Goal: Information Seeking & Learning: Learn about a topic

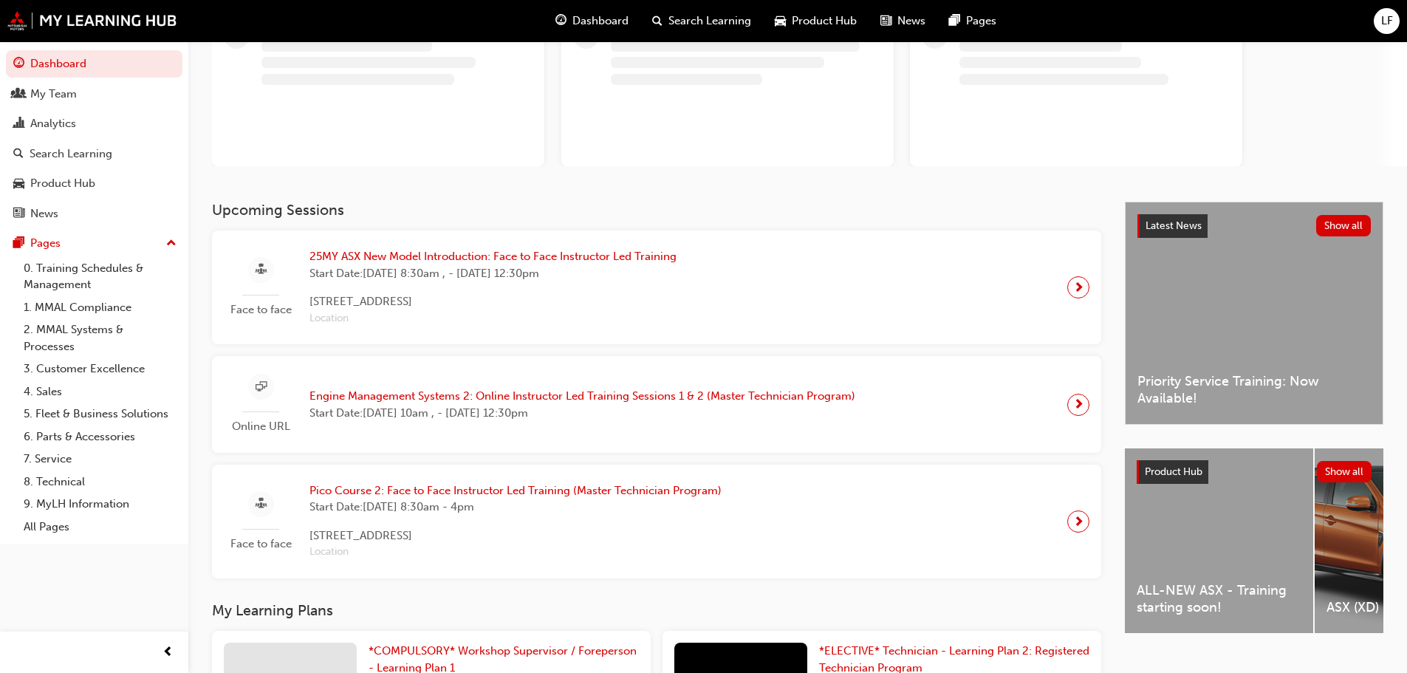
scroll to position [222, 0]
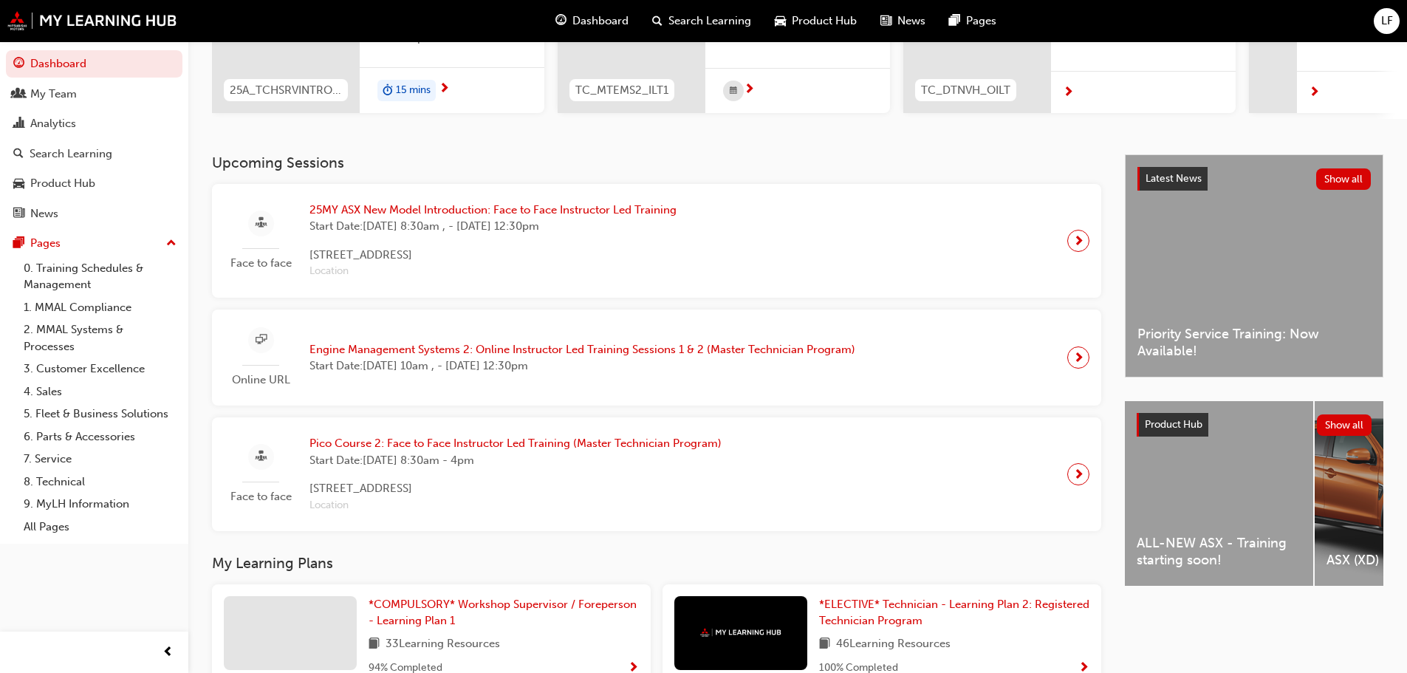
click at [1224, 473] on div "ALL-NEW ASX - Training starting soon!" at bounding box center [1219, 493] width 188 height 185
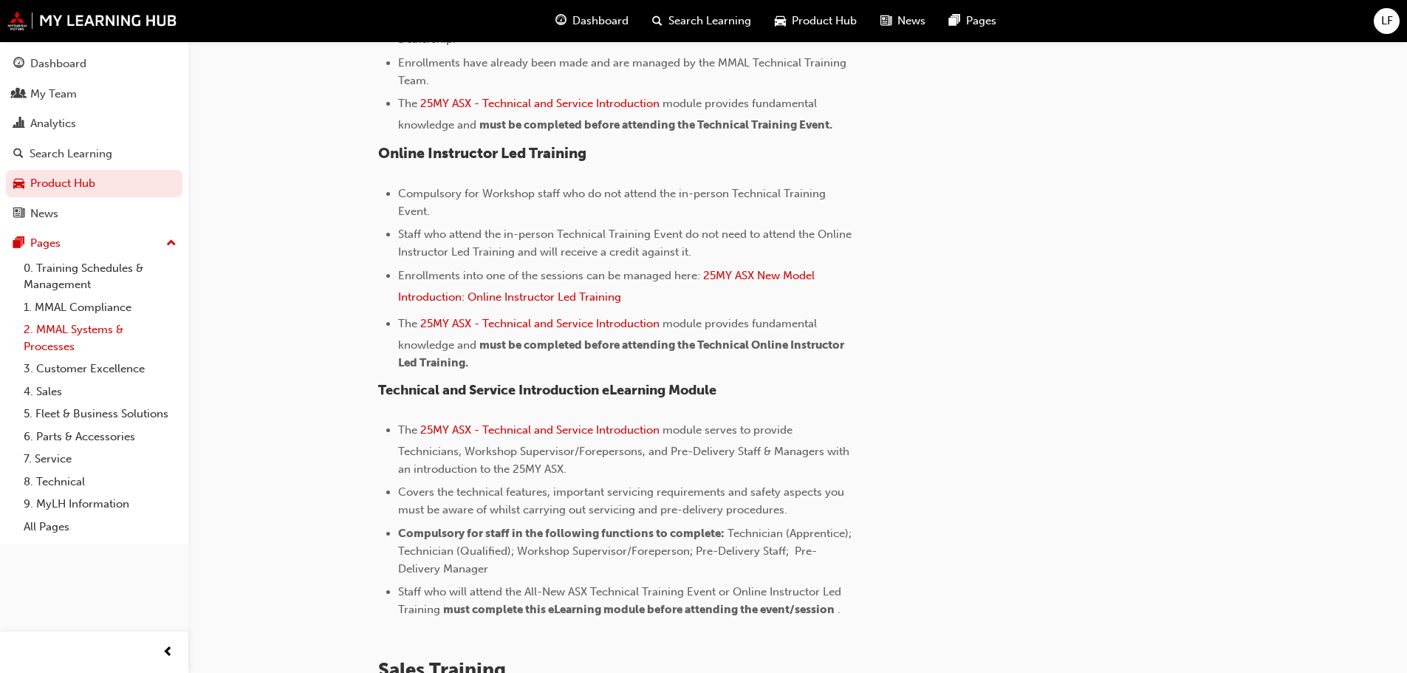
scroll to position [578, 0]
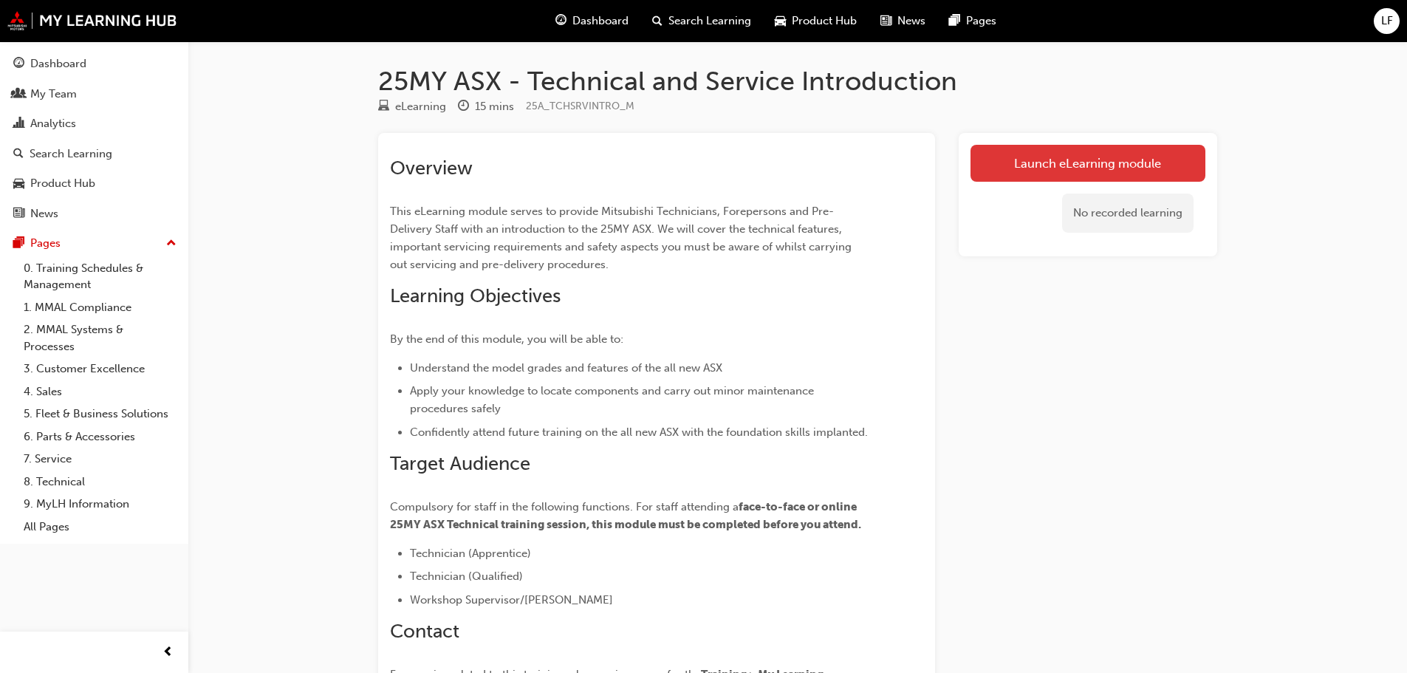
click at [1115, 165] on link "Launch eLearning module" at bounding box center [1087, 163] width 235 height 37
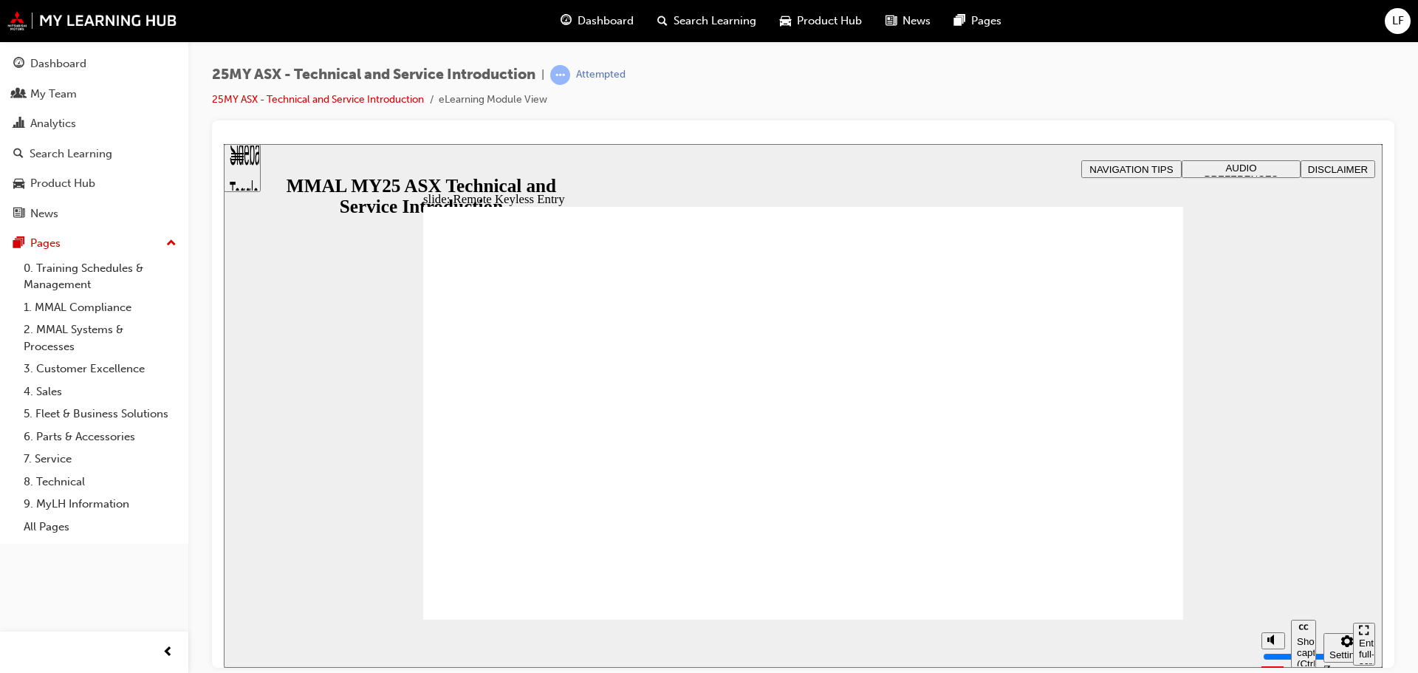
type input "21"
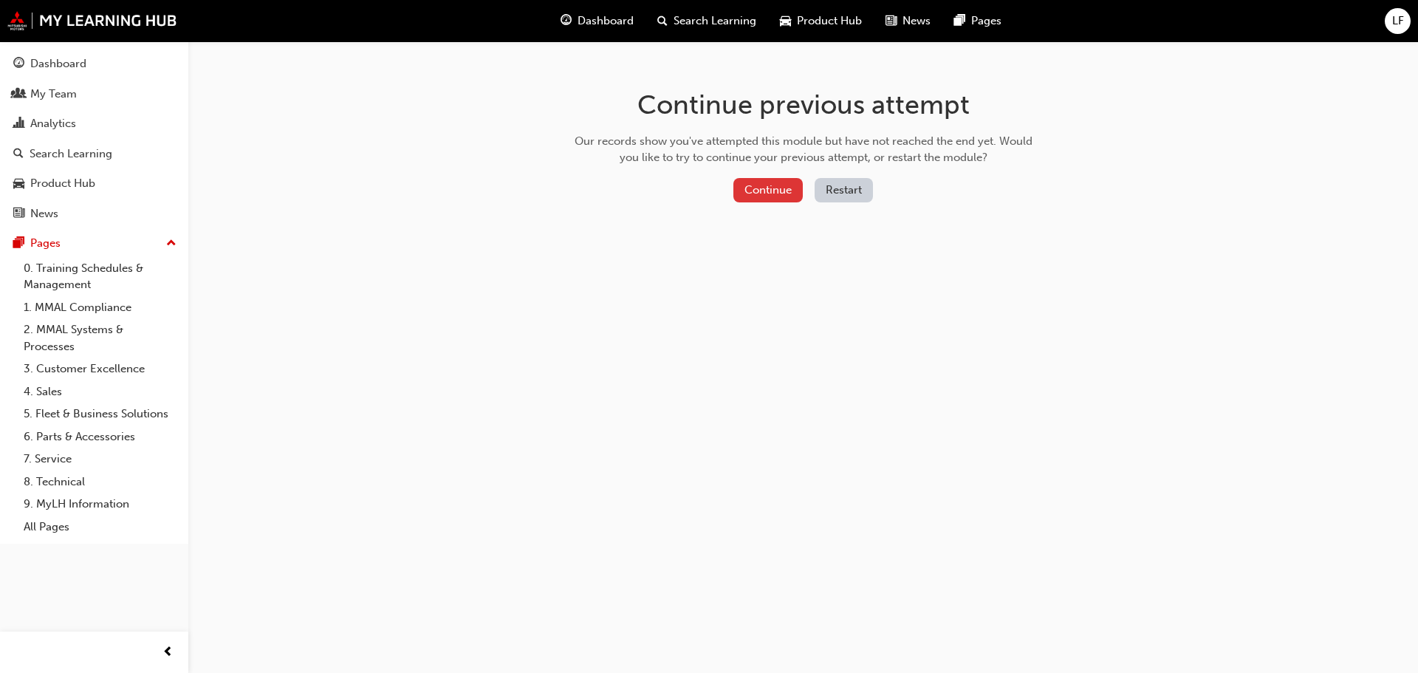
click at [768, 193] on button "Continue" at bounding box center [767, 190] width 69 height 24
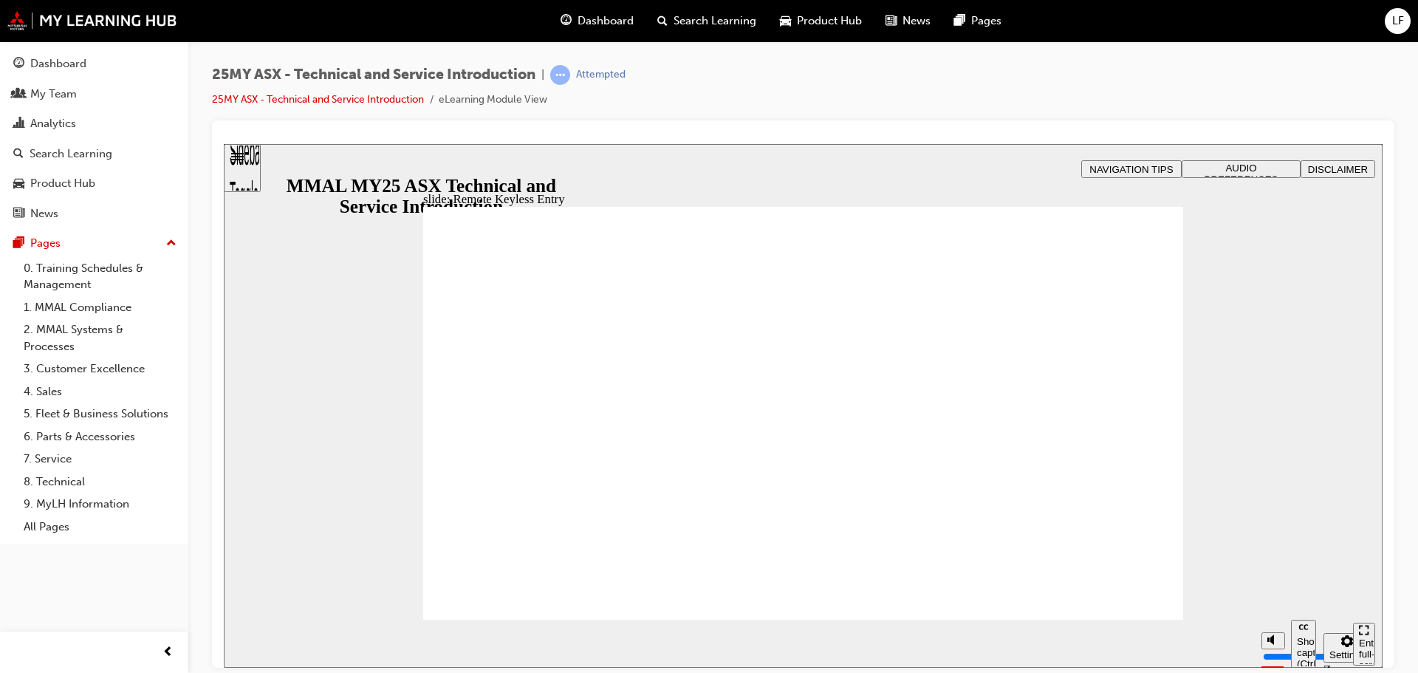
type input "21"
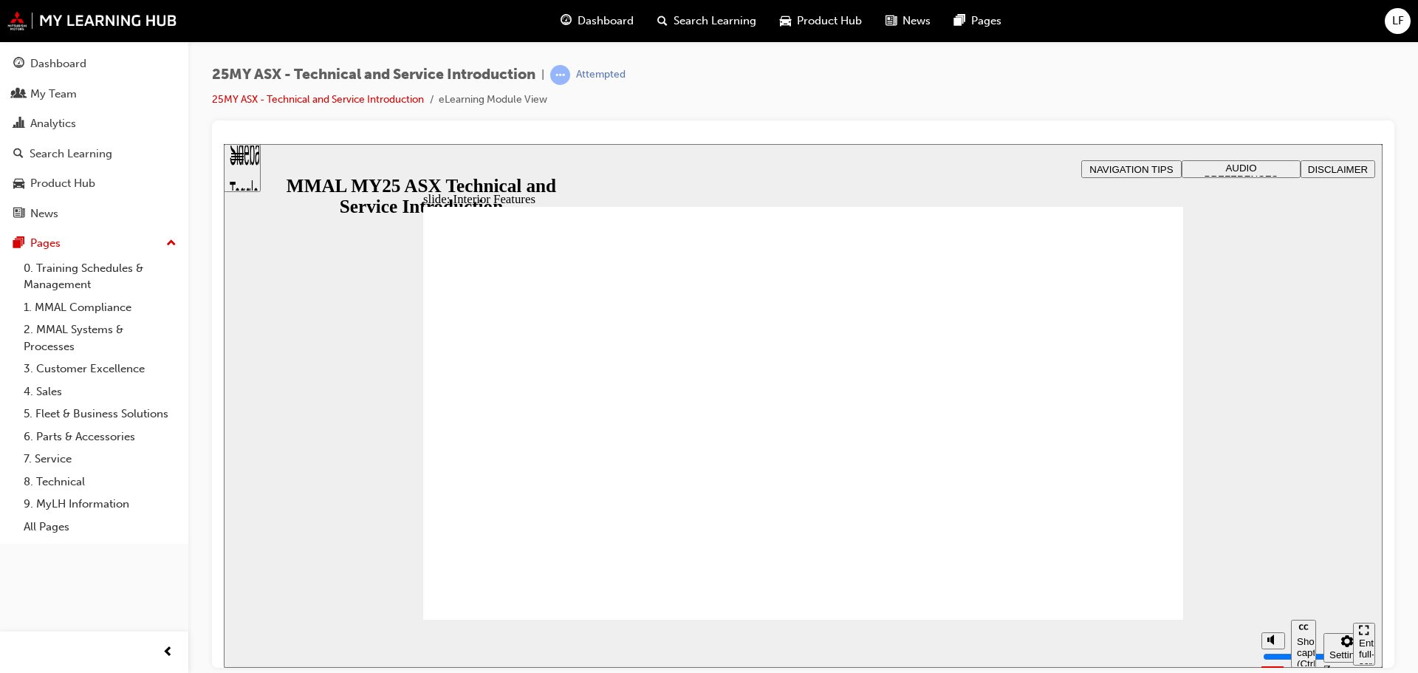
type input "17"
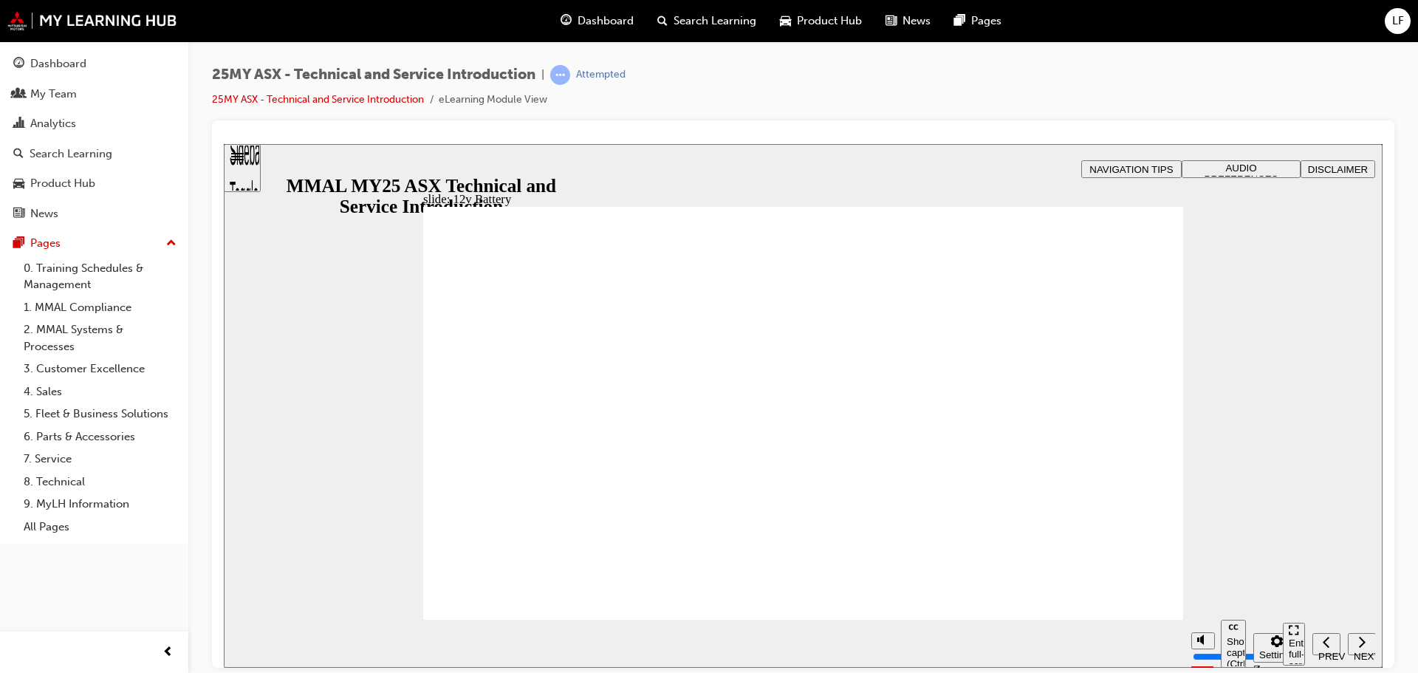
drag, startPoint x: 1142, startPoint y: 265, endPoint x: 1129, endPoint y: 269, distance: 13.8
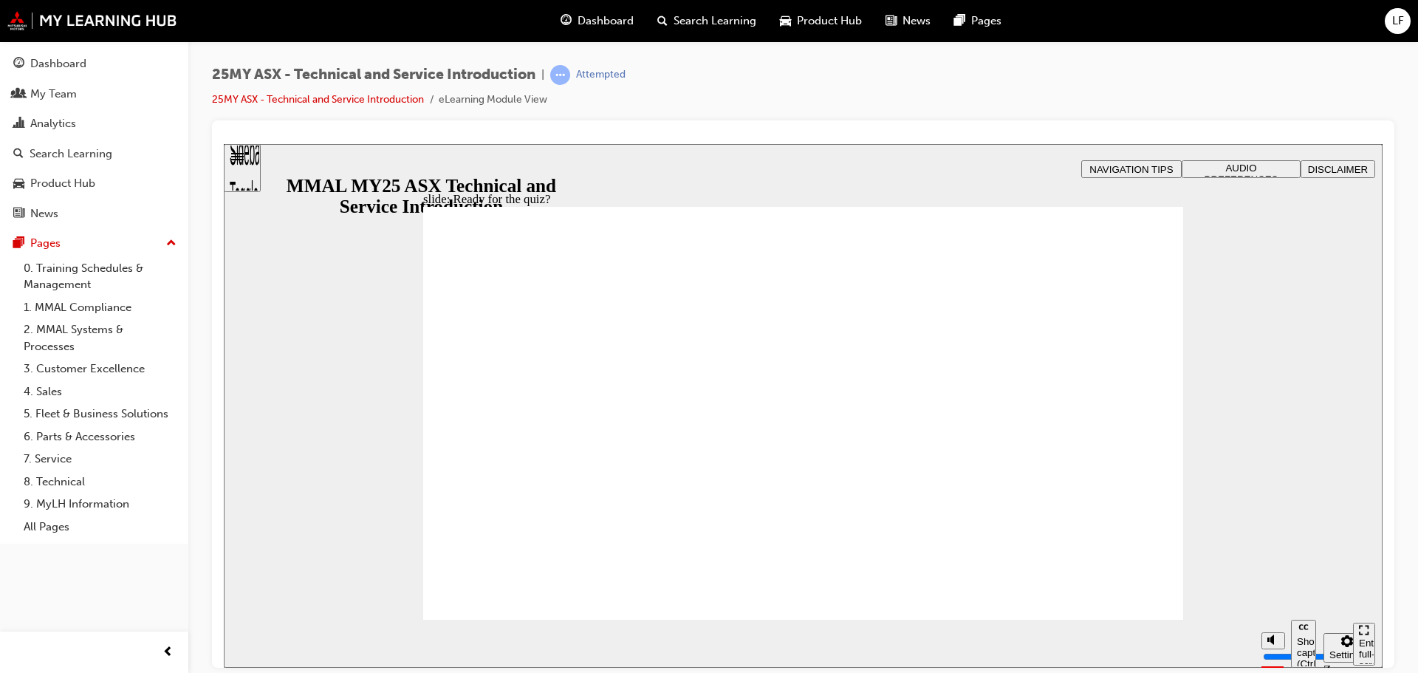
radio input "true"
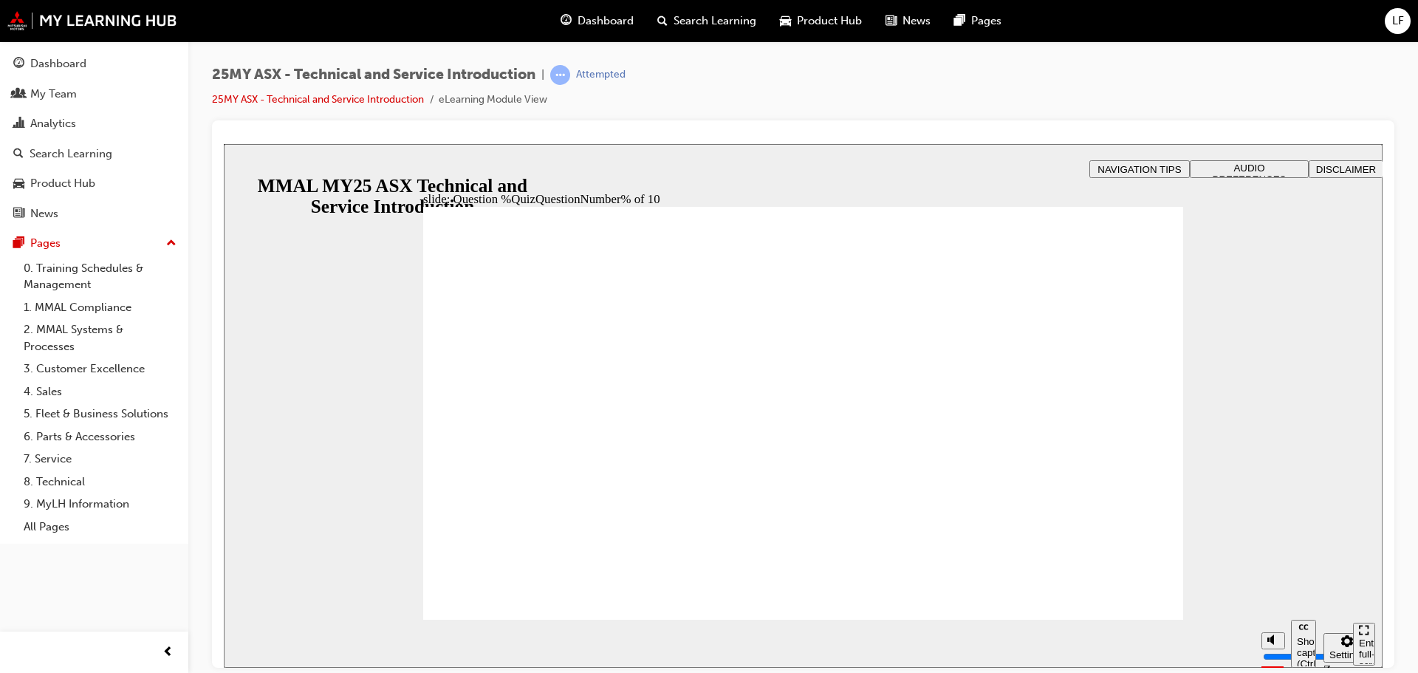
radio input "true"
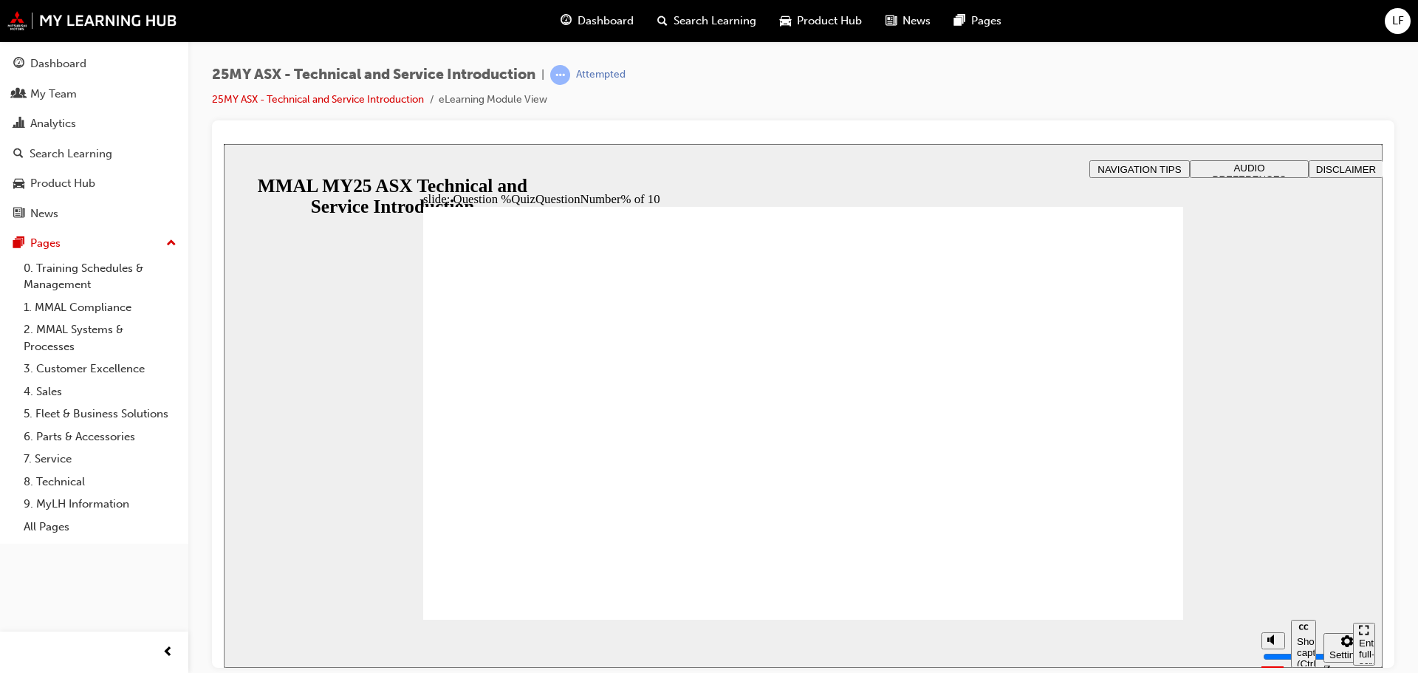
radio input "true"
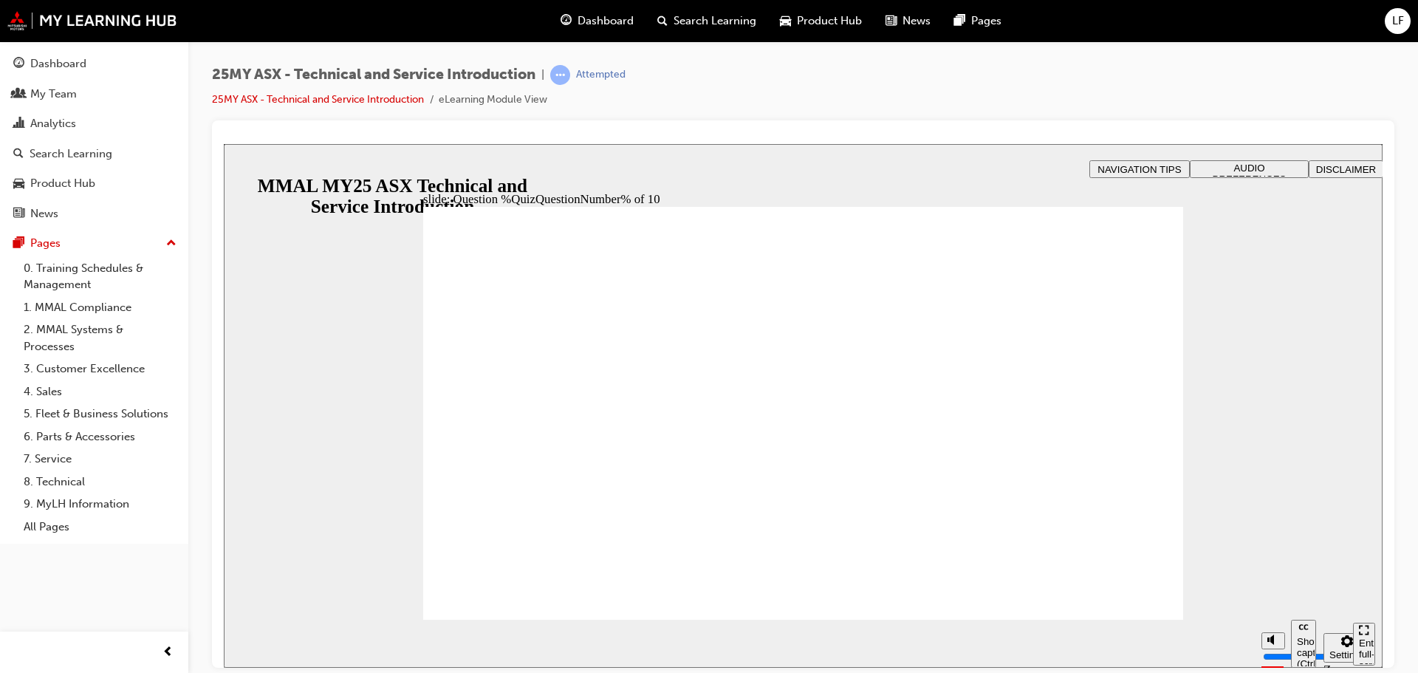
drag, startPoint x: 495, startPoint y: 430, endPoint x: 504, endPoint y: 468, distance: 38.9
radio input "true"
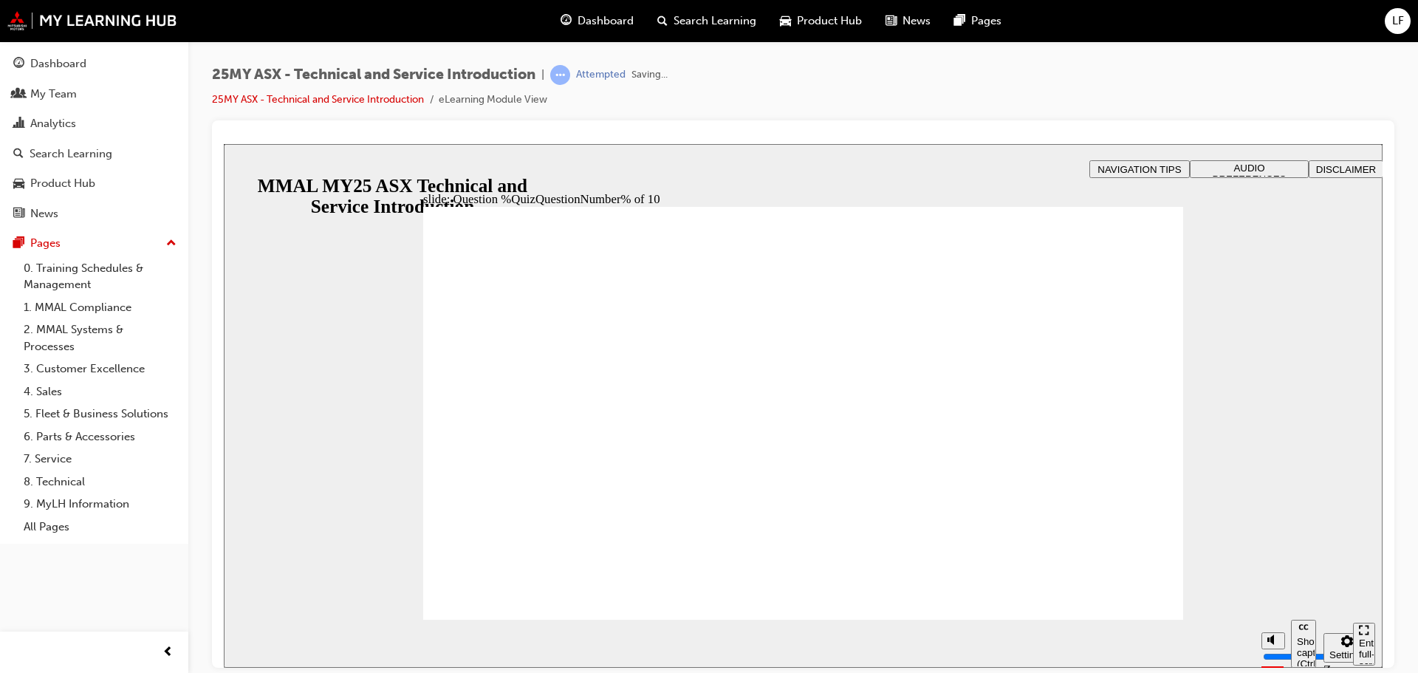
radio input "true"
drag, startPoint x: 794, startPoint y: 535, endPoint x: 1071, endPoint y: 583, distance: 281.2
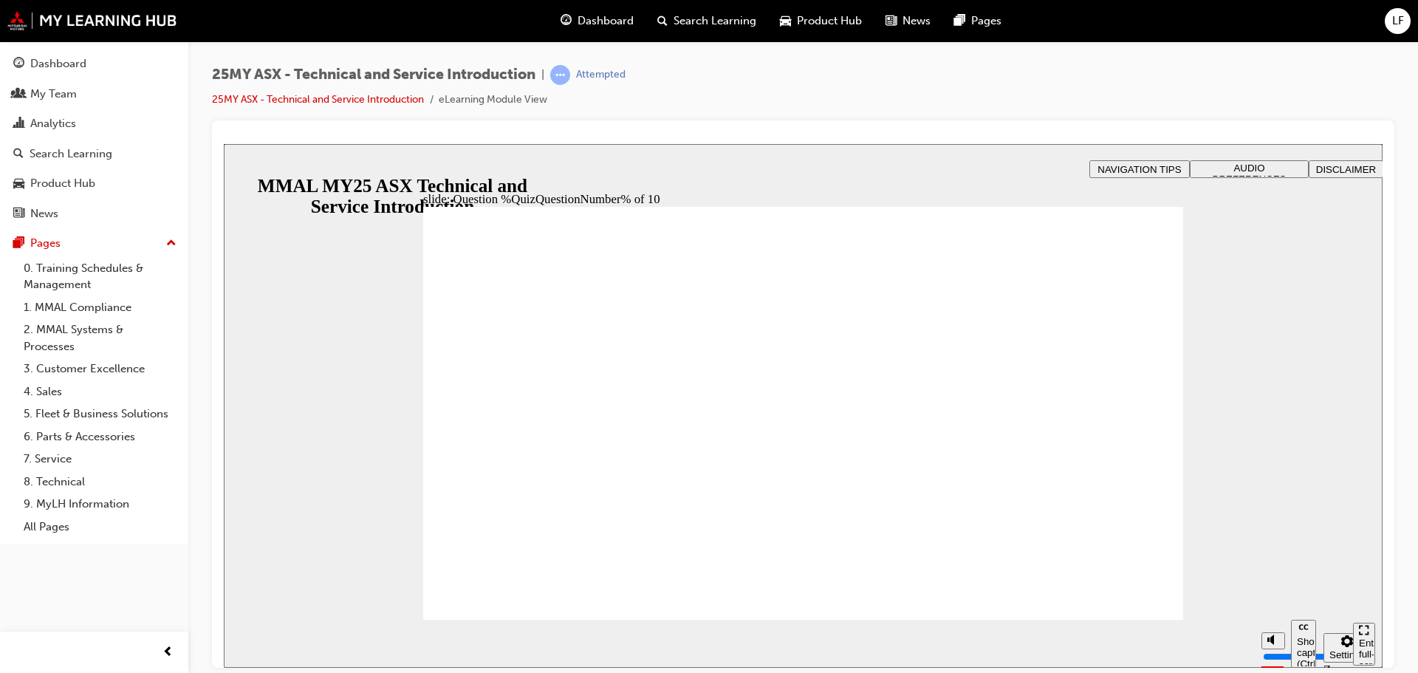
radio input "true"
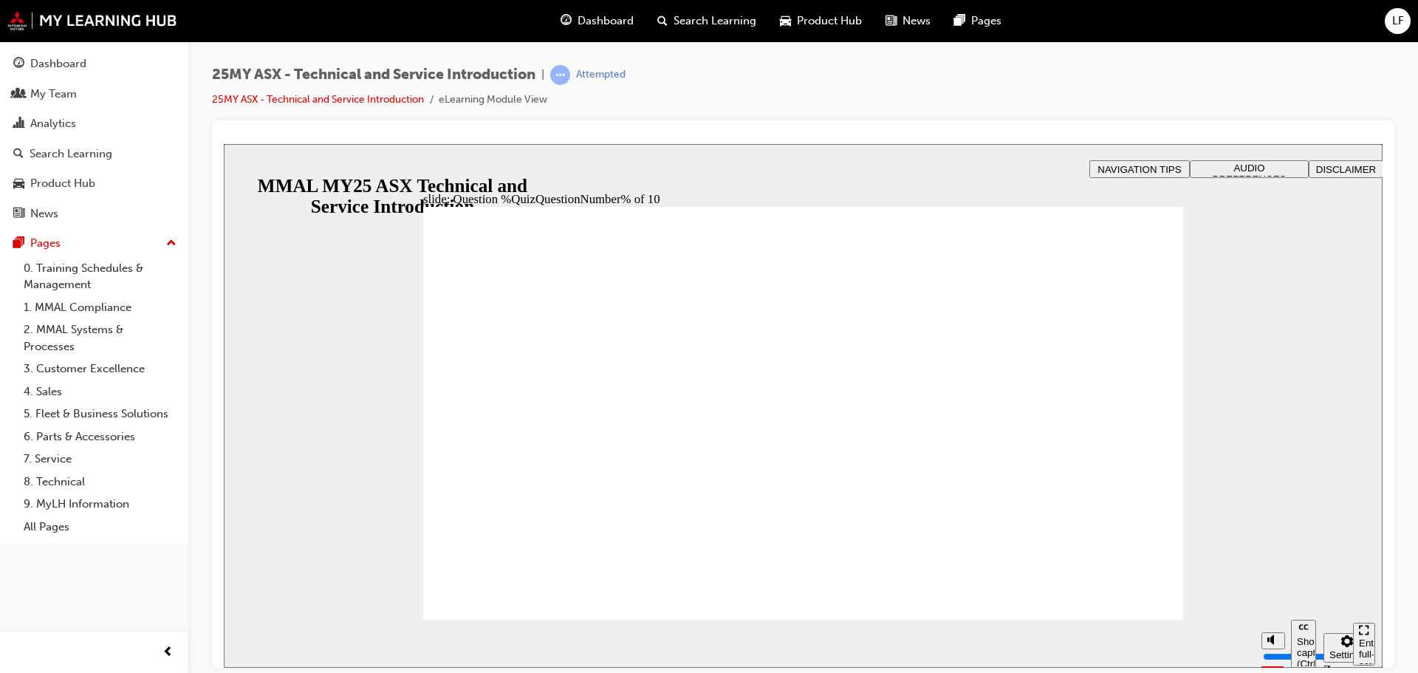
radio input "true"
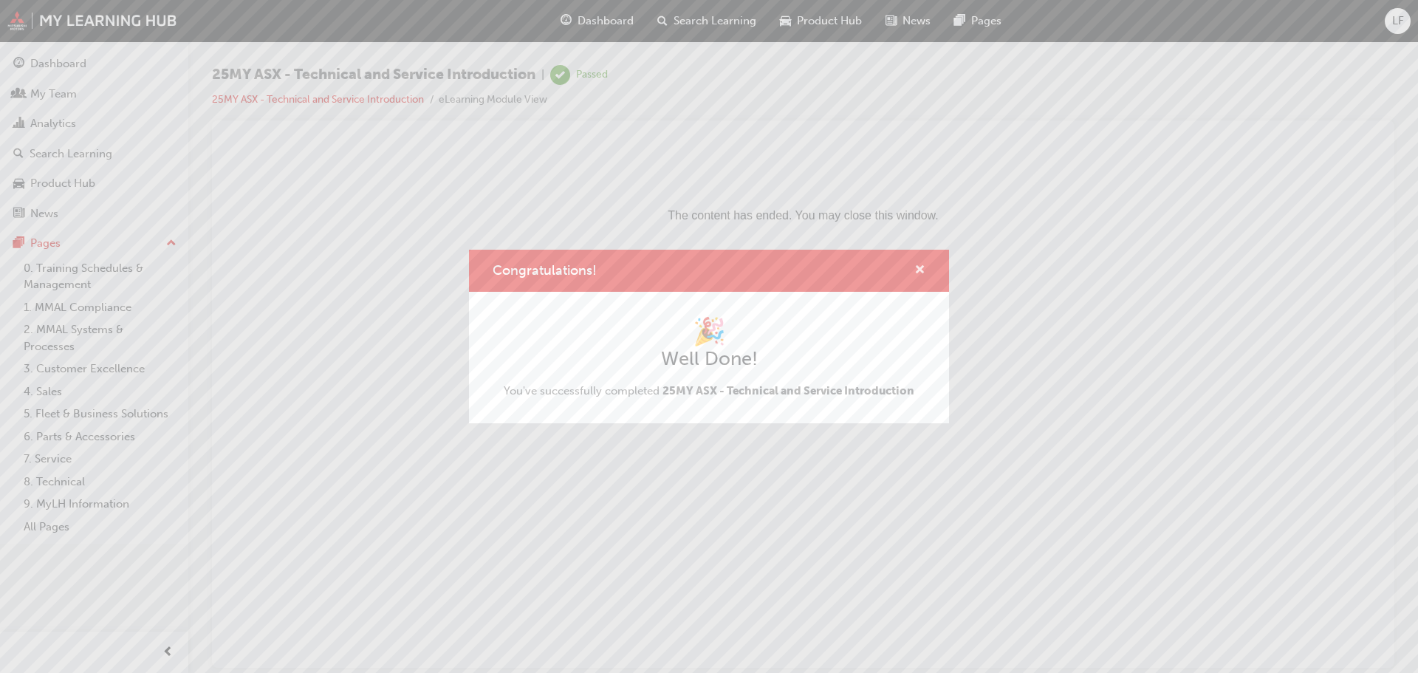
click at [922, 270] on span "cross-icon" at bounding box center [919, 270] width 11 height 13
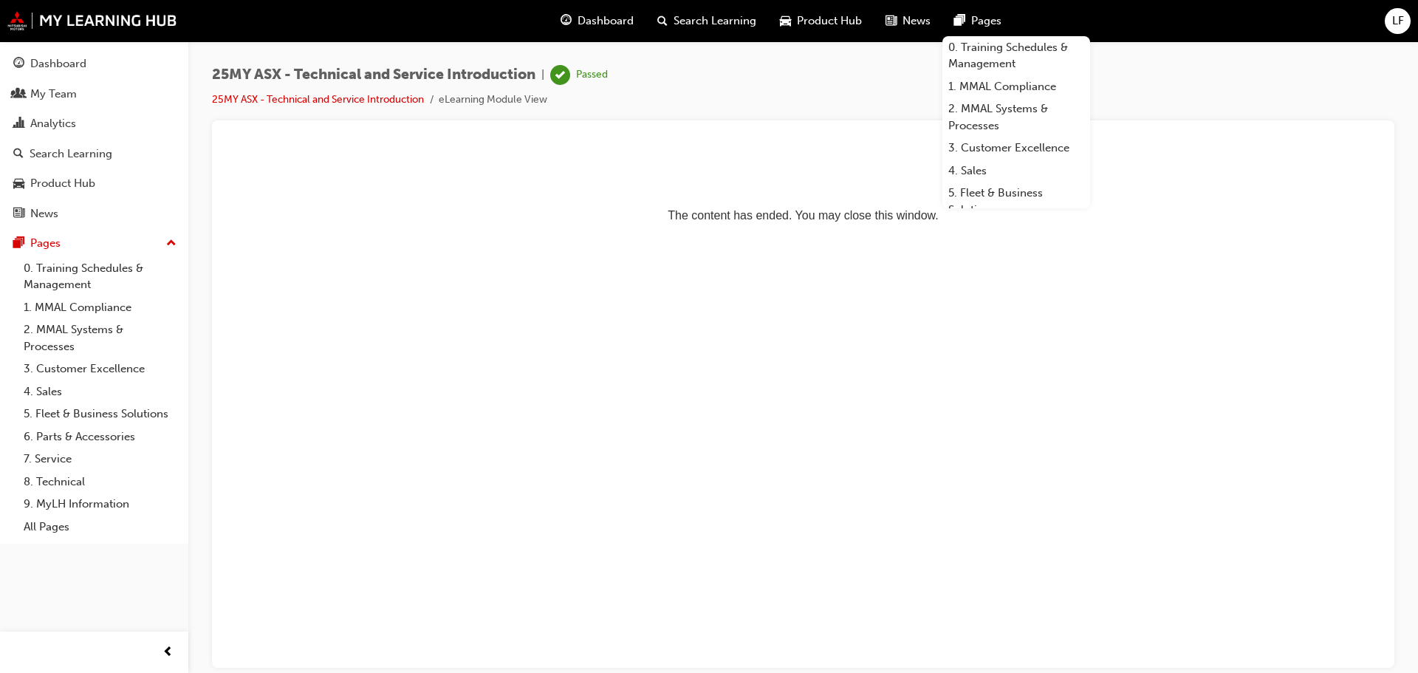
click at [816, 26] on span "Product Hub" at bounding box center [829, 21] width 65 height 17
